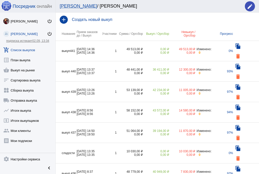
click at [111, 47] on td "1" at bounding box center [108, 51] width 15 height 20
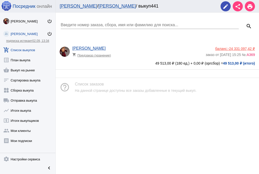
drag, startPoint x: 141, startPoint y: 45, endPoint x: 157, endPoint y: 46, distance: 17.0
click at [157, 46] on div "[PERSON_NAME] shopping_cart Предзаказ (хранение) баланс: -24 331 097,42 ₽ заказ…" at bounding box center [157, 55] width 203 height 27
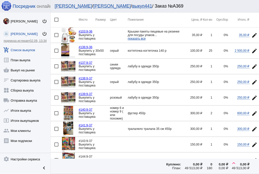
scroll to position [61, 0]
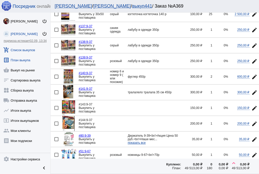
click at [22, 62] on link "list_alt План выкупа" at bounding box center [25, 59] width 50 height 10
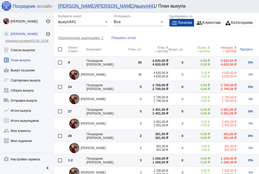
click at [58, 49] on div at bounding box center [60, 50] width 4 height 4
click at [60, 52] on input "checkbox" at bounding box center [60, 52] width 0 height 0
checkbox input "true"
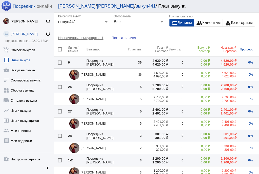
checkbox input "true"
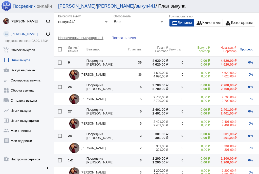
checkbox input "true"
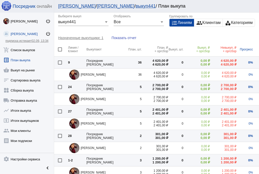
checkbox input "true"
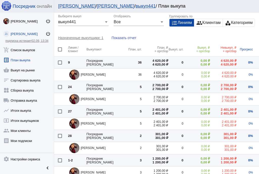
checkbox input "true"
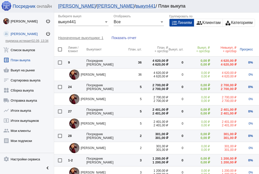
checkbox input "true"
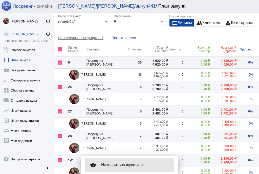
click at [134, 165] on span "Назначить выкупщика" at bounding box center [135, 165] width 69 height 5
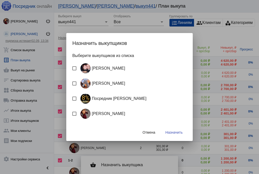
click at [118, 97] on div "Посредник [PERSON_NAME]" at bounding box center [112, 99] width 68 height 10
click at [74, 101] on input "Посредник [PERSON_NAME]" at bounding box center [74, 101] width 0 height 0
checkbox input "true"
click at [177, 134] on span "Назначить" at bounding box center [173, 133] width 17 height 4
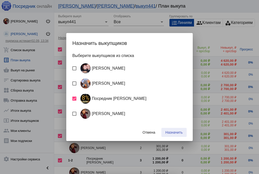
checkbox input "false"
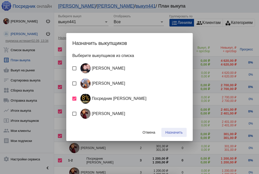
checkbox input "false"
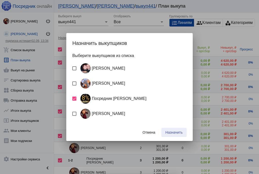
checkbox input "false"
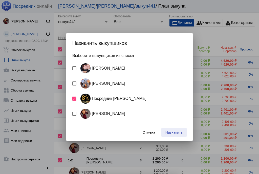
checkbox input "false"
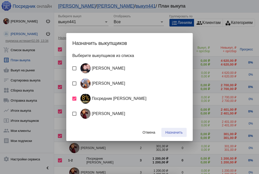
checkbox input "false"
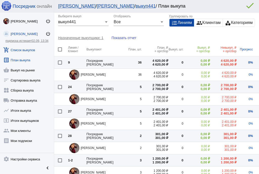
click at [23, 50] on link "add_shopping_cart Список выкупов" at bounding box center [27, 49] width 54 height 10
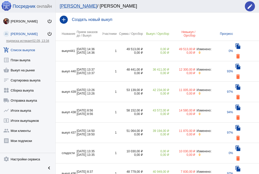
click at [96, 44] on td "[DATE] 14:36 [DATE] 14:36" at bounding box center [89, 51] width 25 height 20
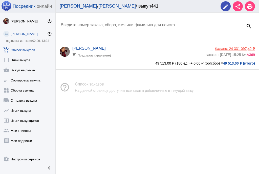
click at [119, 54] on app-delivery-type "shopping_cart Предзаказ (хранение)" at bounding box center [137, 54] width 131 height 7
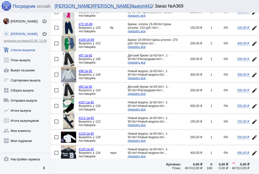
scroll to position [688, 0]
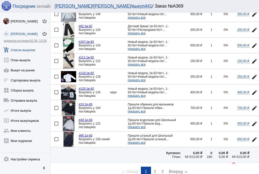
click at [154, 170] on span "2" at bounding box center [155, 172] width 2 height 4
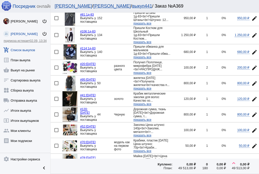
scroll to position [61, 0]
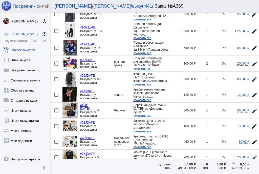
click at [57, 79] on div at bounding box center [56, 79] width 4 height 4
click at [56, 81] on input "checkbox" at bounding box center [56, 81] width 0 height 0
checkbox input "true"
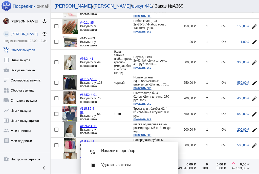
scroll to position [727, 0]
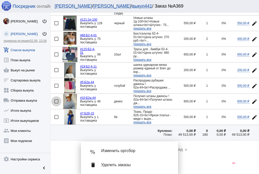
click at [56, 100] on div at bounding box center [56, 102] width 4 height 4
click at [56, 104] on input "checkbox" at bounding box center [56, 104] width 0 height 0
checkbox input "true"
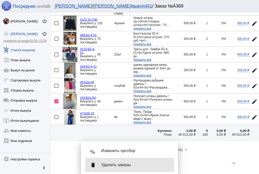
click at [139, 167] on span "Удалить заказы" at bounding box center [135, 165] width 69 height 5
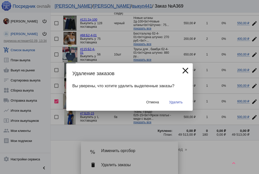
click at [182, 102] on button "Удалить" at bounding box center [175, 102] width 21 height 9
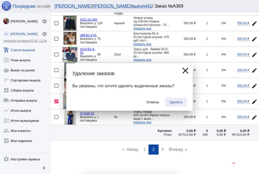
checkbox input "false"
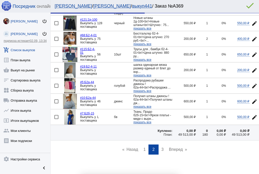
scroll to position [0, 0]
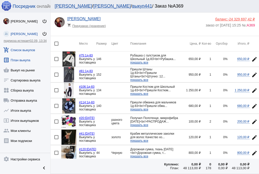
click at [23, 61] on link "list_alt План выкупа" at bounding box center [25, 59] width 50 height 10
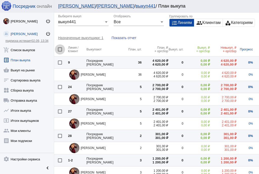
click at [58, 48] on div at bounding box center [60, 50] width 4 height 4
click at [60, 52] on input "checkbox" at bounding box center [60, 52] width 0 height 0
checkbox input "true"
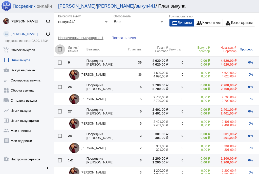
checkbox input "true"
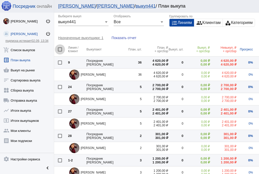
checkbox input "true"
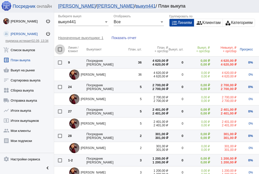
checkbox input "true"
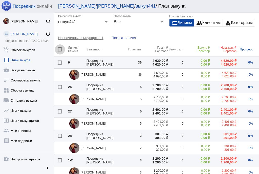
checkbox input "true"
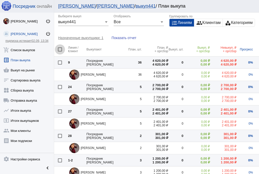
checkbox input "true"
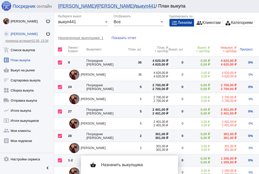
click at [123, 162] on div "shopping_basket Назначить выкупщика" at bounding box center [129, 165] width 89 height 14
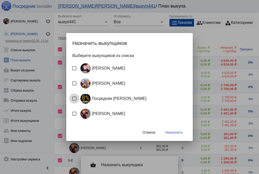
click at [105, 98] on div "Посредник [PERSON_NAME]" at bounding box center [112, 99] width 68 height 10
click at [74, 101] on input "Посредник [PERSON_NAME]" at bounding box center [74, 101] width 0 height 0
checkbox input "true"
drag, startPoint x: 170, startPoint y: 132, endPoint x: 160, endPoint y: 130, distance: 10.4
click at [170, 132] on span "Назначить" at bounding box center [173, 133] width 17 height 4
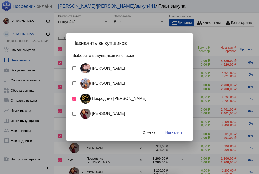
checkbox input "false"
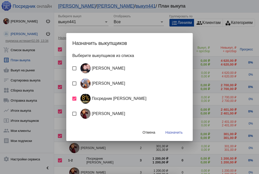
checkbox input "false"
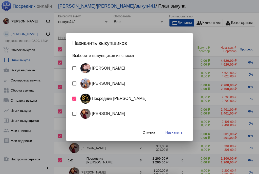
checkbox input "false"
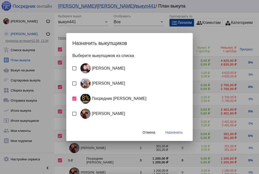
checkbox input "false"
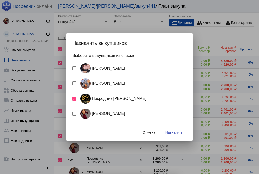
checkbox input "false"
